Goal: Information Seeking & Learning: Learn about a topic

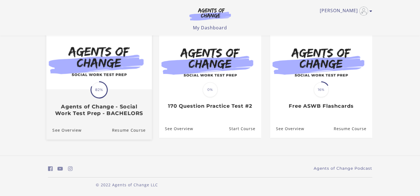
scroll to position [51, 0]
click at [99, 90] on span "82%" at bounding box center [99, 90] width 16 height 16
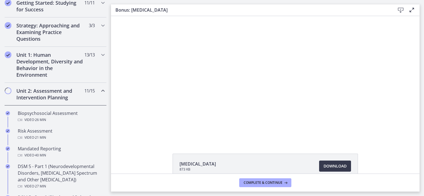
scroll to position [83, 0]
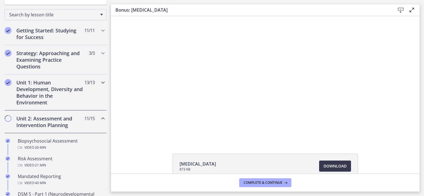
click at [86, 93] on div "Unit 1: Human Development, Diversity and Behavior in the Environment 13 / 13 Co…" at bounding box center [55, 93] width 102 height 36
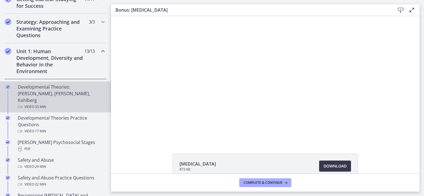
scroll to position [139, 0]
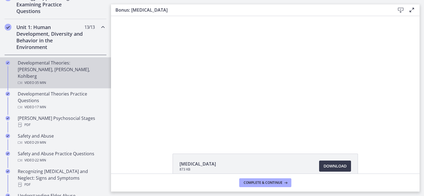
click at [52, 62] on div "Developmental Theories: [PERSON_NAME], [PERSON_NAME], Kohlberg Video · 35 min" at bounding box center [61, 73] width 87 height 27
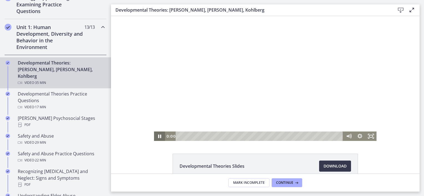
drag, startPoint x: 253, startPoint y: 137, endPoint x: 155, endPoint y: 137, distance: 97.7
click at [155, 137] on div "0:00 0:00" at bounding box center [265, 136] width 223 height 9
click at [367, 137] on icon "Fullscreen" at bounding box center [370, 136] width 11 height 9
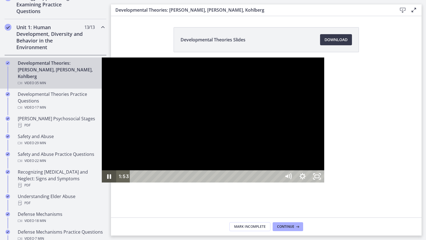
click at [102, 182] on icon "Pause" at bounding box center [109, 176] width 14 height 12
click at [102, 182] on icon "Play Video" at bounding box center [109, 176] width 14 height 12
click at [319, 178] on rect "Unfullscreen" at bounding box center [317, 176] width 4 height 3
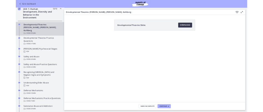
scroll to position [139, 0]
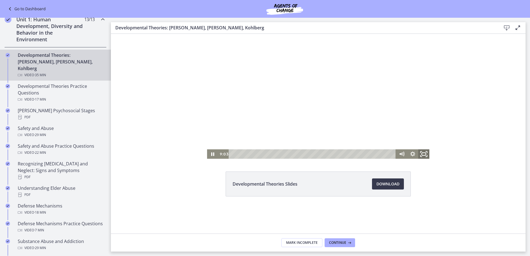
click at [422, 154] on icon "Fullscreen" at bounding box center [424, 154] width 13 height 11
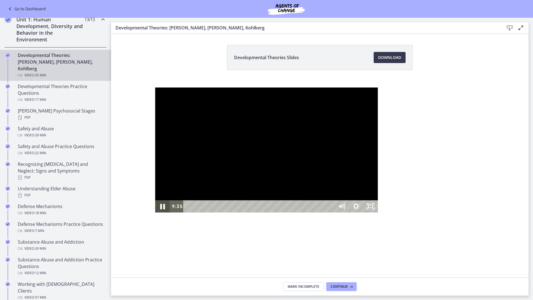
click at [154, 196] on icon "Pause" at bounding box center [162, 206] width 17 height 15
click at [379, 196] on icon "Unfullscreen" at bounding box center [370, 206] width 17 height 15
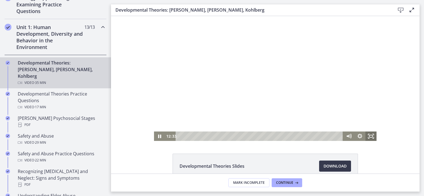
drag, startPoint x: 366, startPoint y: 134, endPoint x: 478, endPoint y: 179, distance: 120.8
click at [366, 134] on icon "Fullscreen" at bounding box center [370, 136] width 11 height 9
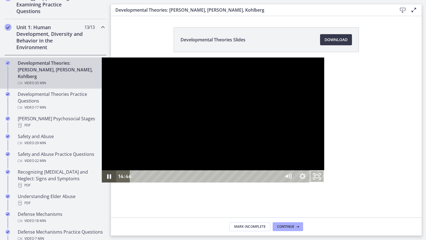
click at [102, 182] on icon "Pause" at bounding box center [109, 176] width 14 height 12
click at [108, 179] on icon "Play Video" at bounding box center [110, 176] width 4 height 5
click at [324, 182] on icon "Unfullscreen" at bounding box center [317, 176] width 14 height 12
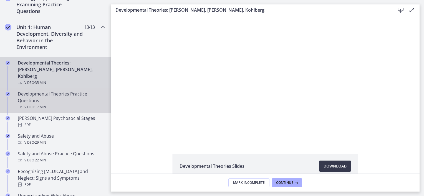
click at [43, 93] on div "Developmental Theories Practice Questions Video · 17 min" at bounding box center [61, 101] width 87 height 20
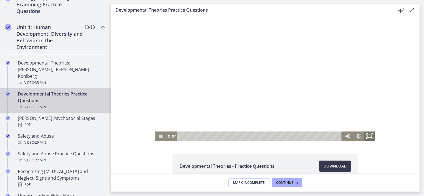
click at [368, 140] on icon "Fullscreen" at bounding box center [369, 136] width 13 height 11
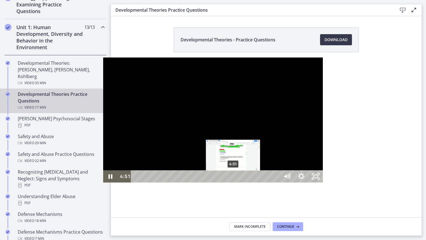
click at [136, 182] on div "4:51" at bounding box center [206, 176] width 140 height 12
click at [136, 182] on div "4:35" at bounding box center [206, 176] width 140 height 12
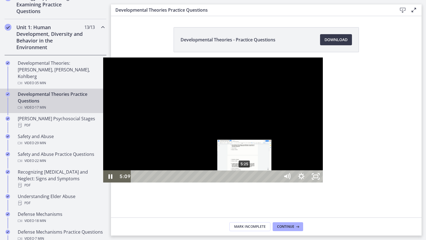
click at [142, 182] on div "5:25" at bounding box center [206, 176] width 140 height 12
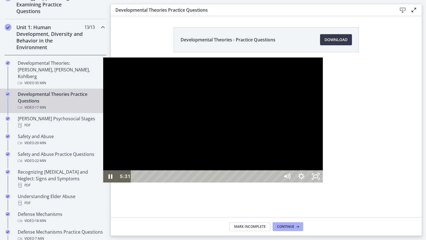
drag, startPoint x: 159, startPoint y: 163, endPoint x: 119, endPoint y: 166, distance: 40.1
click at [119, 166] on div at bounding box center [213, 119] width 220 height 125
click at [145, 178] on div at bounding box center [213, 119] width 220 height 125
click at [221, 182] on div "9:21" at bounding box center [206, 176] width 140 height 12
click at [103, 182] on icon "Pause" at bounding box center [110, 176] width 14 height 12
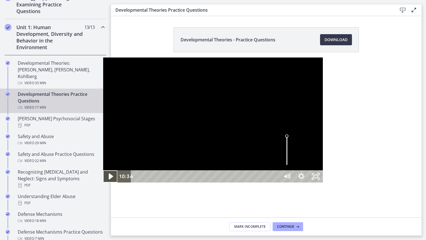
click at [102, 184] on icon "Play Video" at bounding box center [110, 176] width 17 height 15
click at [108, 179] on icon "Pause" at bounding box center [110, 176] width 4 height 5
click at [103, 182] on icon "Play Video" at bounding box center [110, 176] width 14 height 12
click at [276, 182] on div "13:26" at bounding box center [206, 176] width 140 height 12
click at [108, 179] on icon "Pause" at bounding box center [110, 177] width 5 height 6
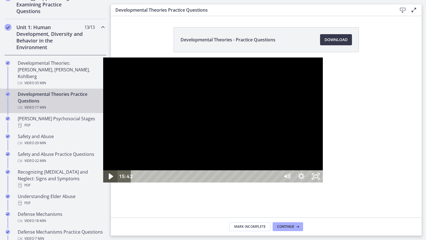
click at [109, 180] on icon "Play Video" at bounding box center [111, 176] width 4 height 6
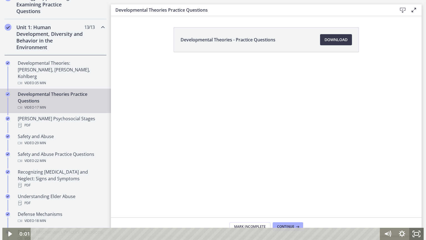
click at [417, 196] on rect "Fullscreen" at bounding box center [417, 233] width 4 height 3
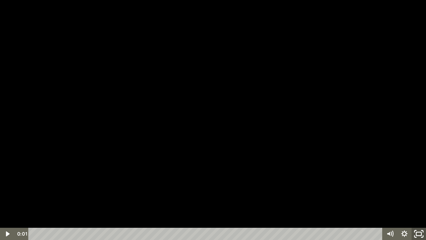
click at [417, 196] on icon "Unfullscreen" at bounding box center [418, 233] width 17 height 15
